Goal: Task Accomplishment & Management: Manage account settings

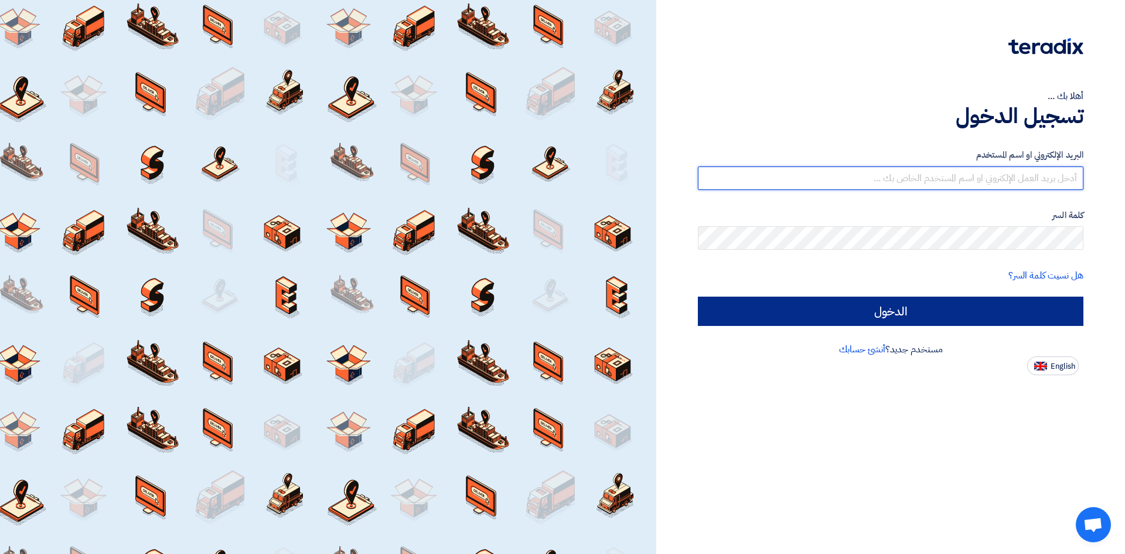
type input "[EMAIL_ADDRESS][DOMAIN_NAME]"
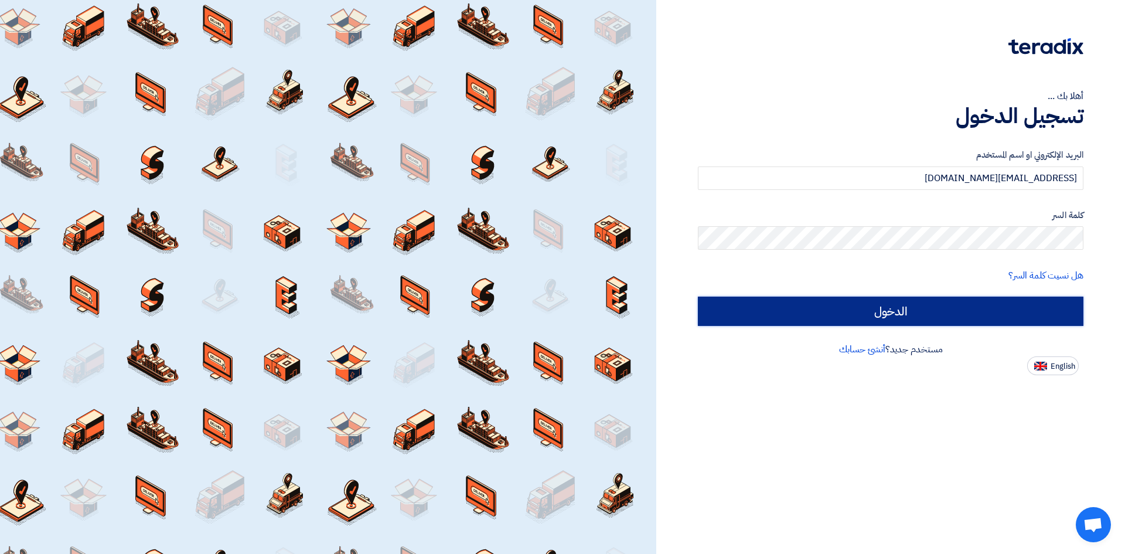
click at [952, 309] on input "الدخول" at bounding box center [890, 310] width 385 height 29
type input "Sign in"
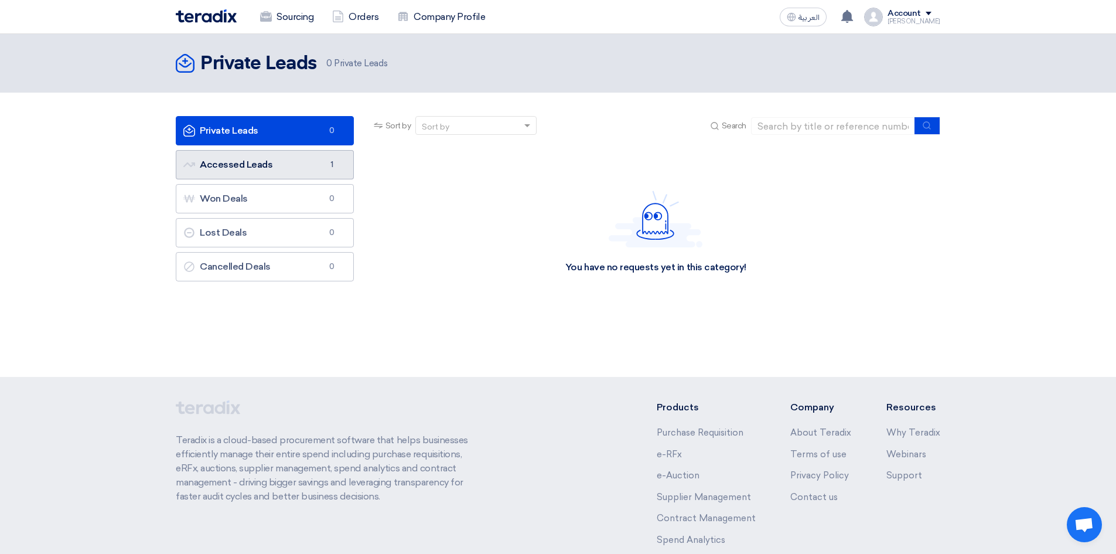
click at [264, 166] on link "Accessed Leads Accessed Leads 1" at bounding box center [265, 164] width 178 height 29
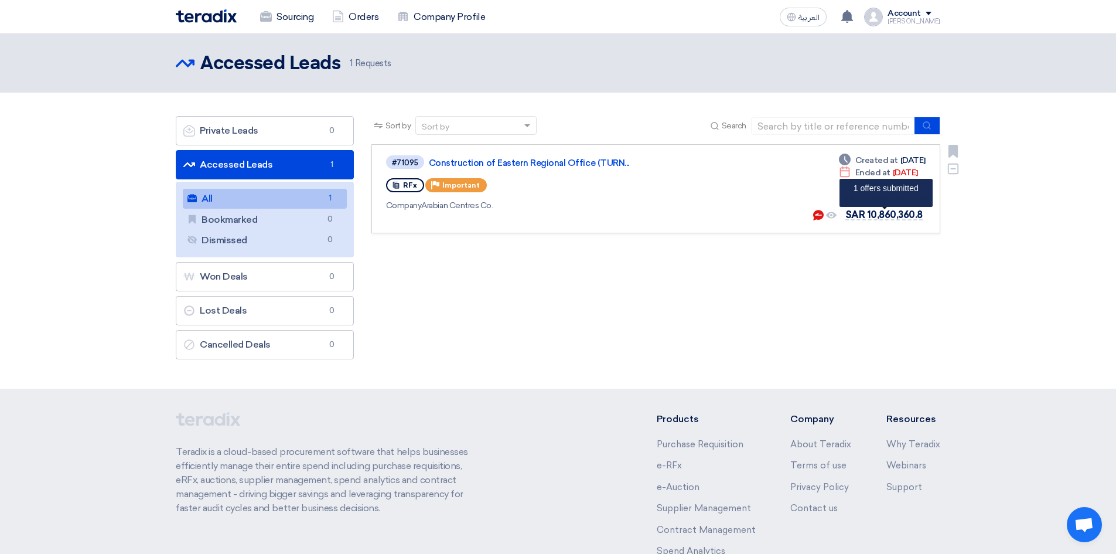
click at [877, 217] on span "SAR 10,860,360.8" at bounding box center [883, 214] width 77 height 11
click at [891, 194] on div "Deadline Created at [DATE] Deadline Ended at [DATE] Buyer messaged you <br> ple…" at bounding box center [869, 188] width 114 height 69
click at [877, 217] on span "SAR 10,860,360.8" at bounding box center [883, 214] width 77 height 11
click at [822, 217] on use at bounding box center [818, 215] width 11 height 11
click at [820, 216] on use at bounding box center [818, 215] width 11 height 11
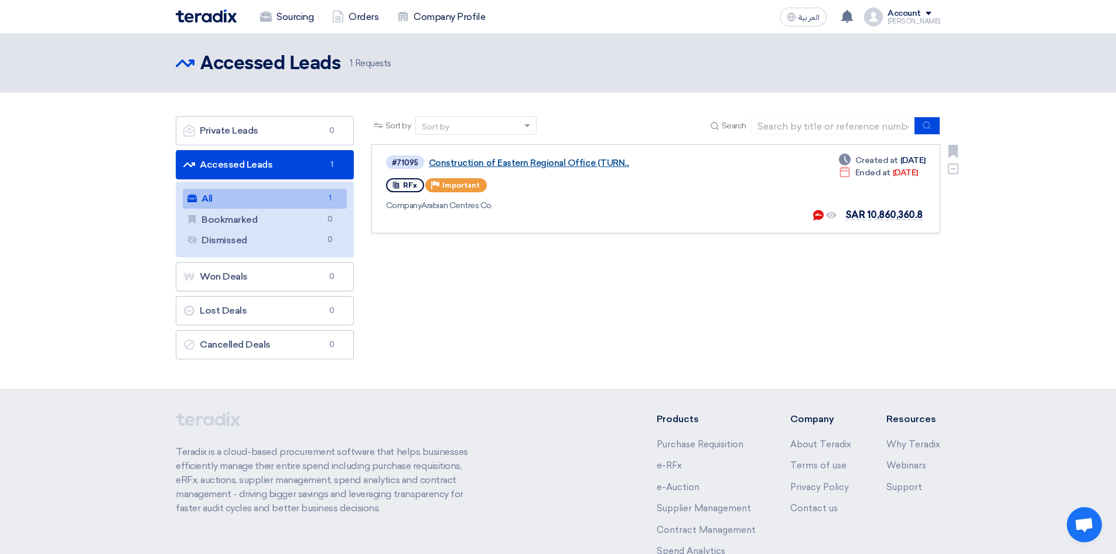
click at [484, 162] on link "Construction of Eastern Regional Office (TURN..." at bounding box center [575, 163] width 293 height 11
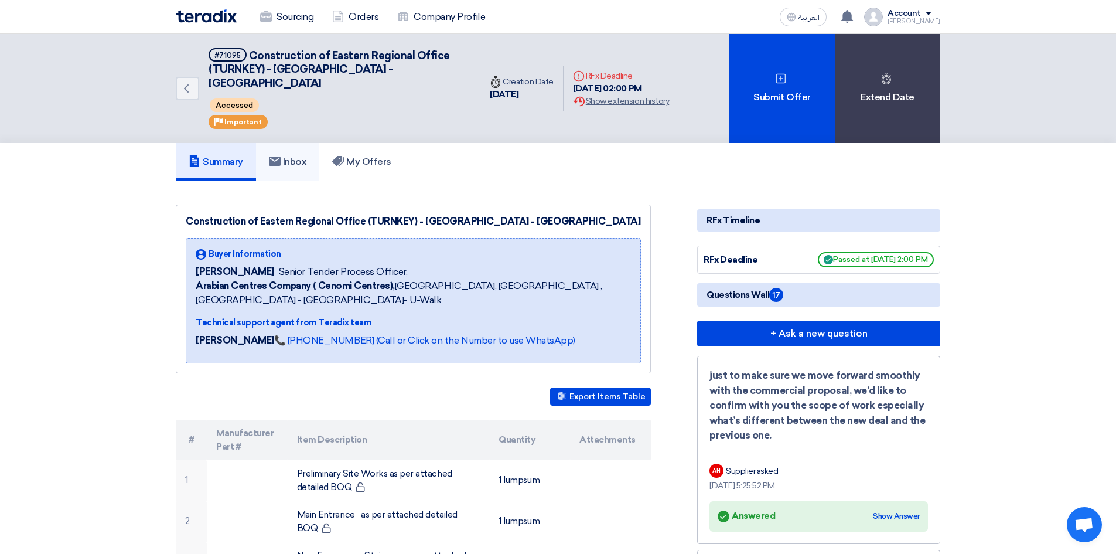
click at [289, 156] on h5 "Inbox" at bounding box center [288, 162] width 38 height 12
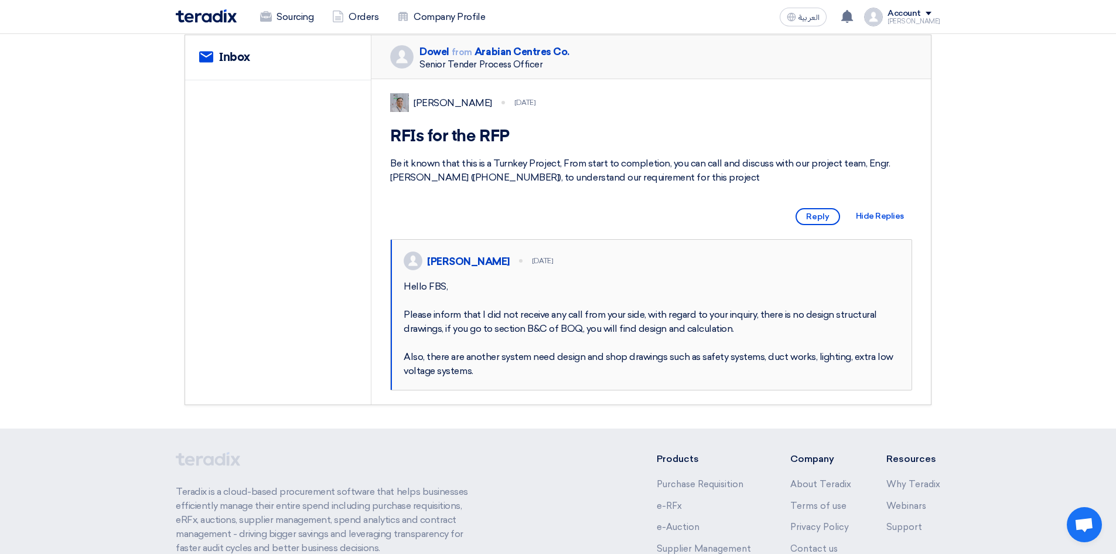
scroll to position [176, 0]
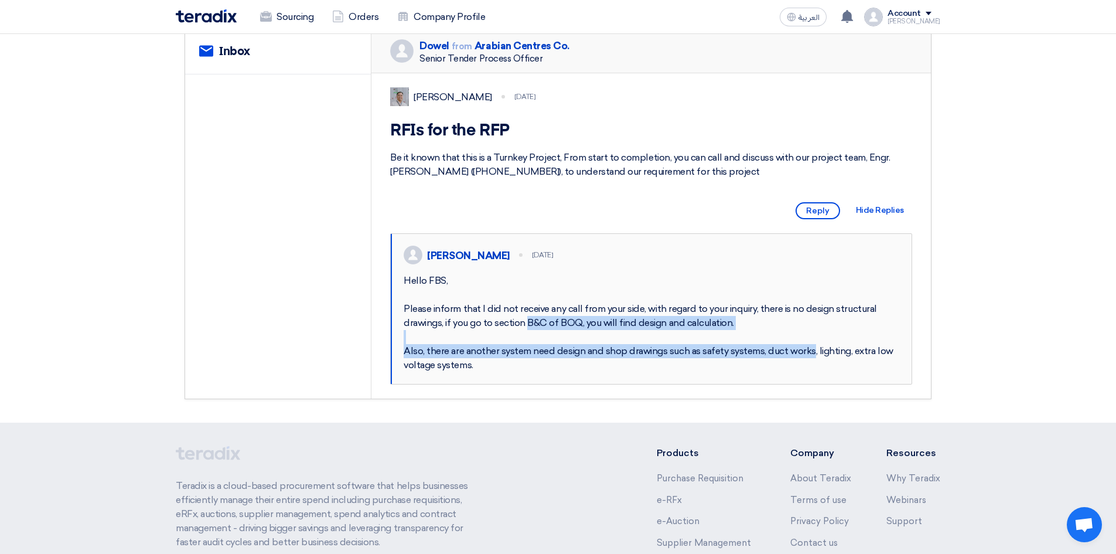
drag, startPoint x: 456, startPoint y: 341, endPoint x: 735, endPoint y: 368, distance: 280.1
click at [735, 368] on div "Hello FBS, Please inform that I did not receive any call from your side, with r…" at bounding box center [652, 323] width 496 height 98
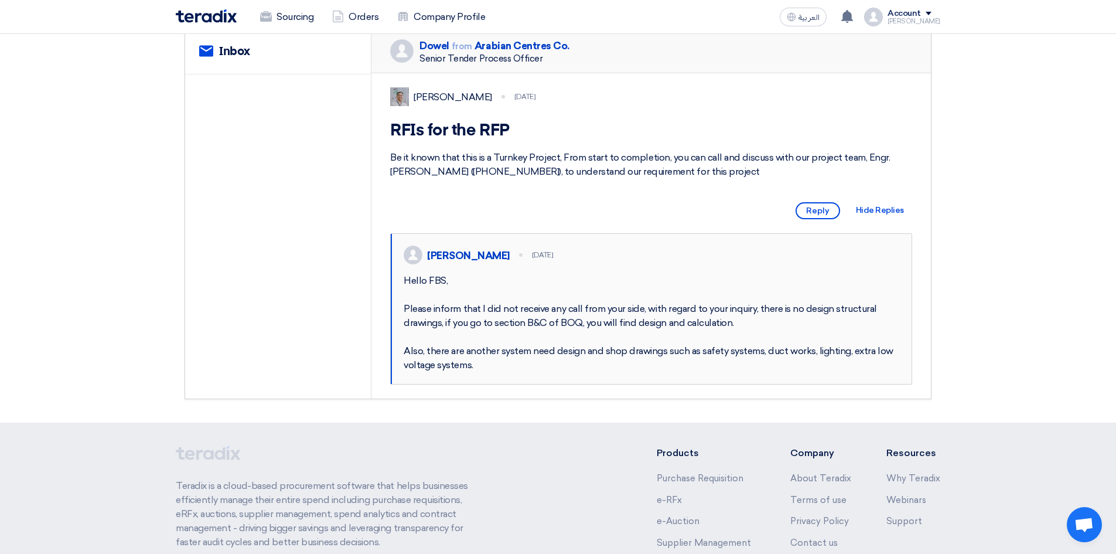
click at [531, 329] on div "Hello FBS, Please inform that I did not receive any call from your side, with r…" at bounding box center [652, 323] width 496 height 98
drag, startPoint x: 507, startPoint y: 336, endPoint x: 569, endPoint y: 343, distance: 63.0
click at [569, 343] on div "Hello FBS, Please inform that I did not receive any call from your side, with r…" at bounding box center [652, 323] width 496 height 98
click at [688, 344] on div "Hello FBS, Please inform that I did not receive any call from your side, with r…" at bounding box center [652, 323] width 496 height 98
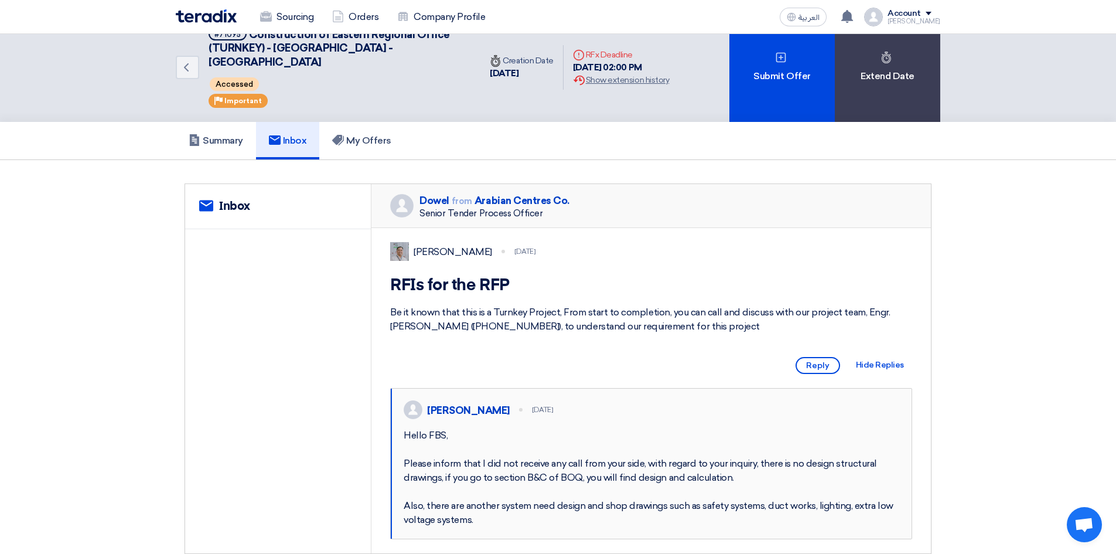
scroll to position [0, 0]
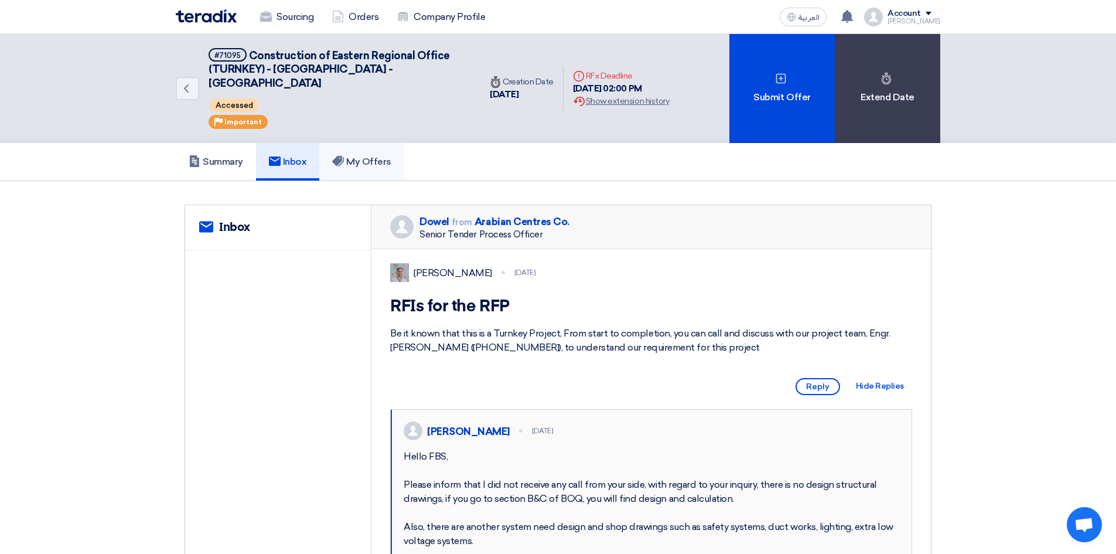
click at [360, 156] on h5 "My Offers" at bounding box center [361, 162] width 59 height 12
